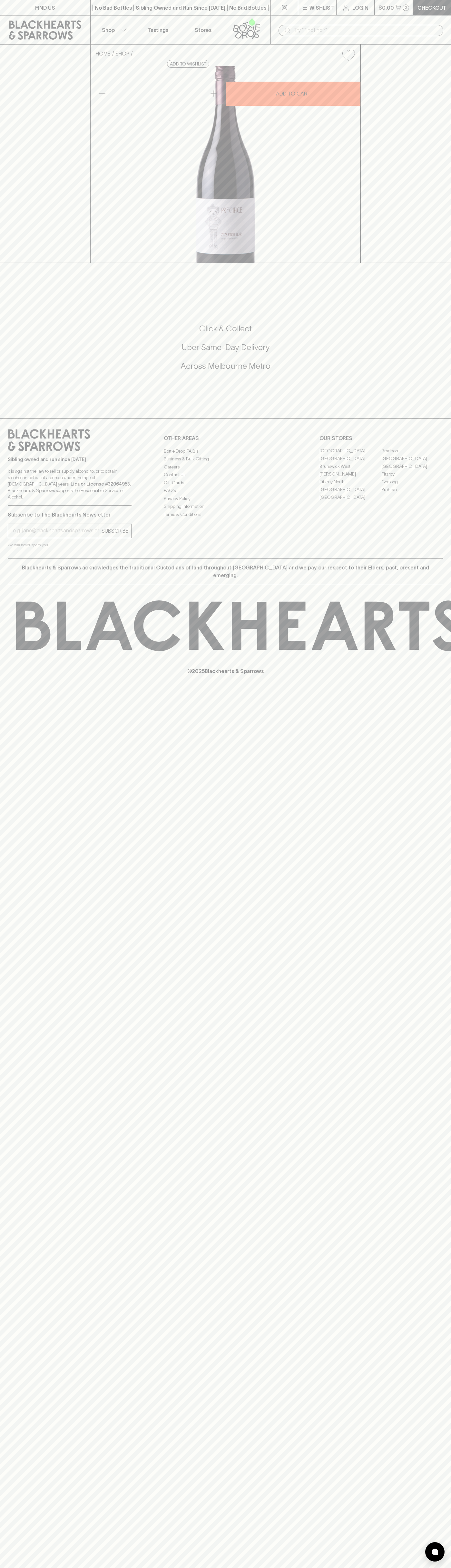
click at [242, 17] on link at bounding box center [247, 29] width 45 height 29
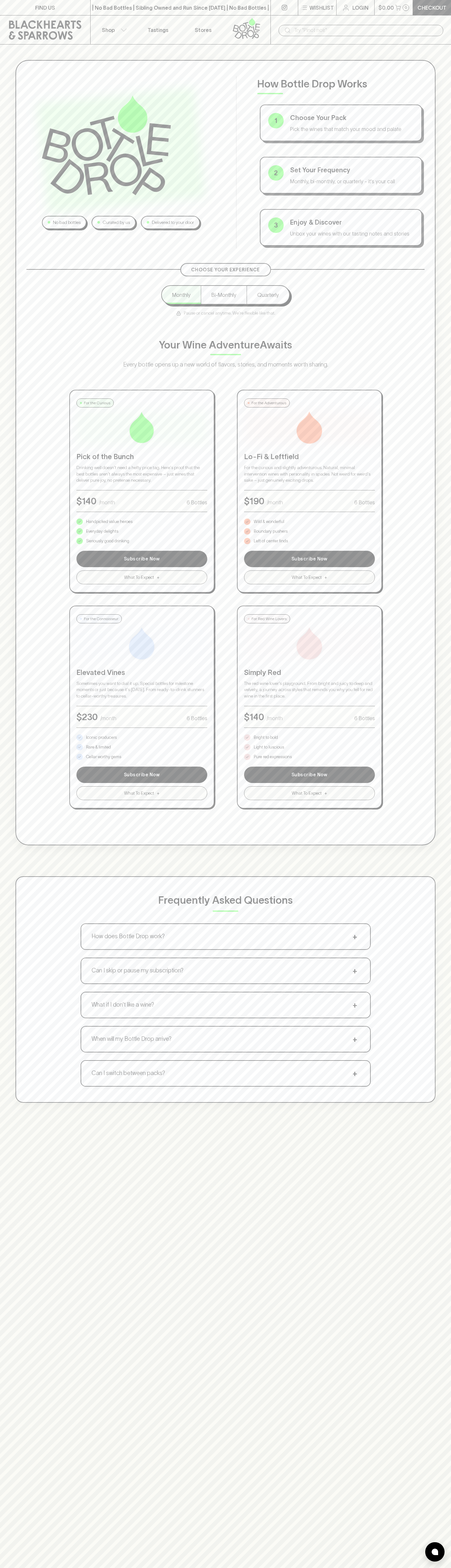
click at [401, 1568] on html "FIND US | No Bad Bottles | Sibling Owned and Run Since [DATE] | No Bad Bottles …" at bounding box center [226, 1014] width 451 height 2028
click at [23, 1556] on div "No bad bottles Curated by us Delivered to your door How Bottle Drop Works 1 Cho…" at bounding box center [226, 829] width 451 height 1568
